Goal: Task Accomplishment & Management: Manage account settings

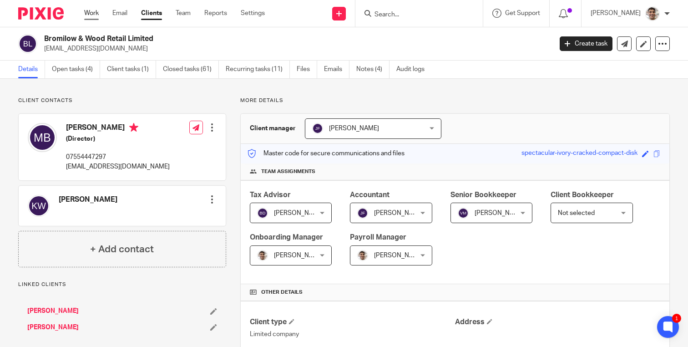
scroll to position [848, 0]
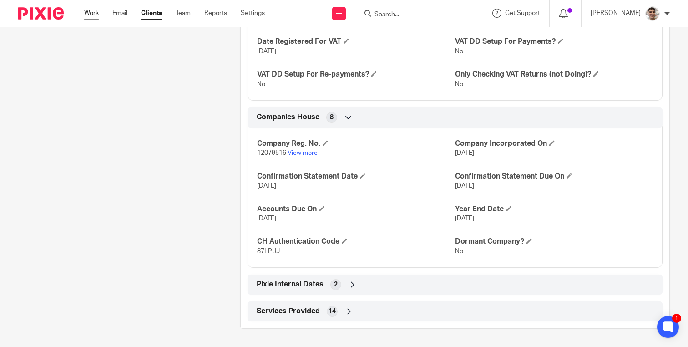
click at [89, 12] on link "Work" at bounding box center [91, 13] width 15 height 9
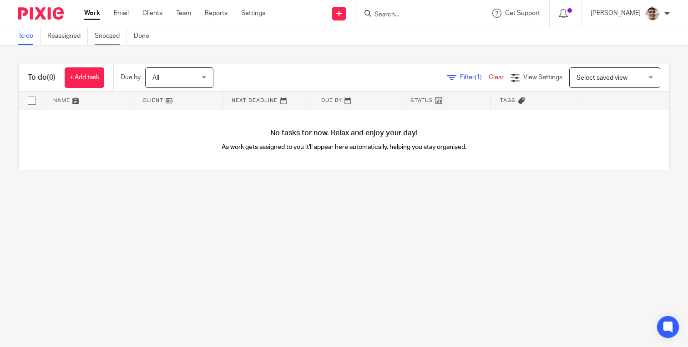
click at [99, 34] on link "Snoozed" at bounding box center [111, 36] width 32 height 18
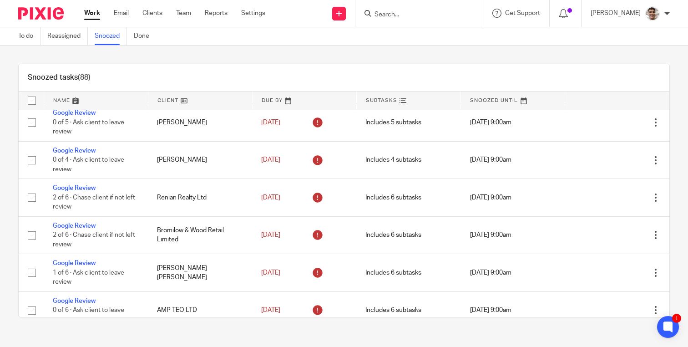
scroll to position [2554, 0]
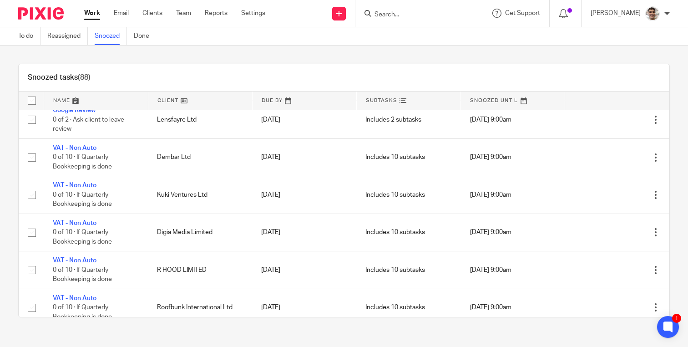
click at [333, 50] on div "Snoozed tasks (88) Name Client Due By Subtasks Snoozed Until Google Review 3 of…" at bounding box center [344, 190] width 688 height 290
click at [63, 99] on link at bounding box center [96, 100] width 104 height 18
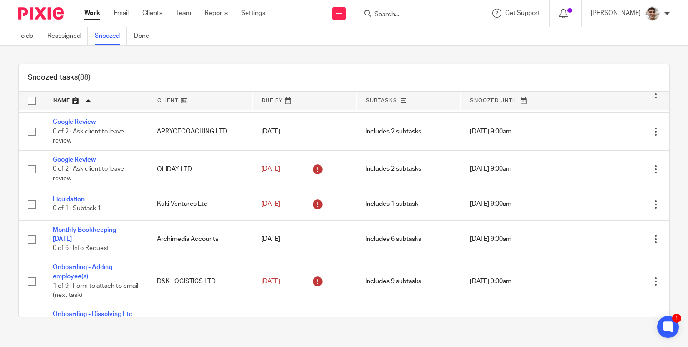
scroll to position [2727, 0]
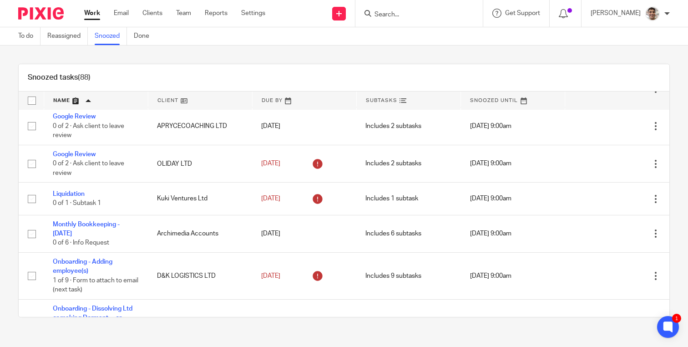
click at [57, 13] on img at bounding box center [40, 13] width 45 height 12
